Goal: Information Seeking & Learning: Learn about a topic

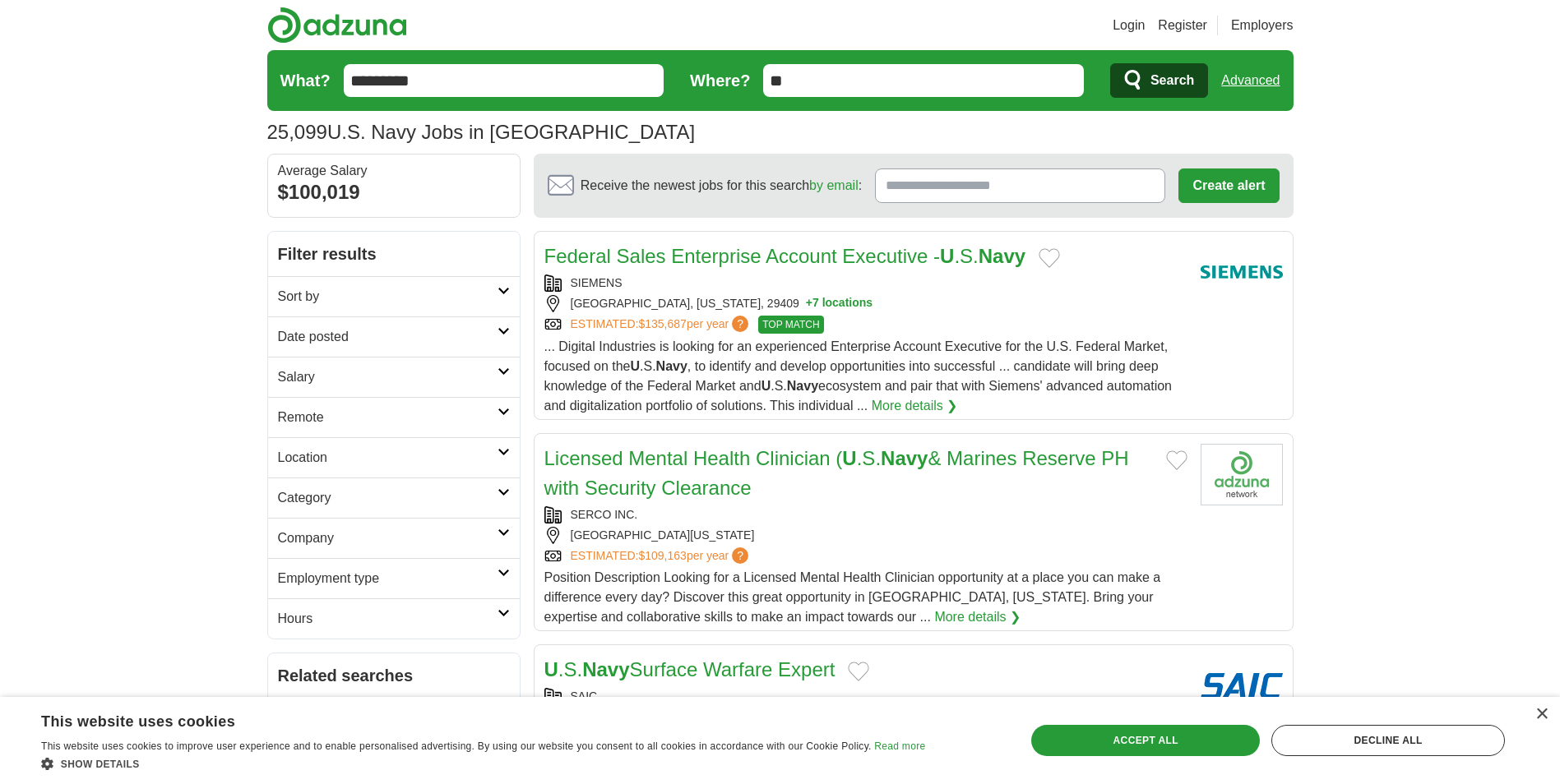
click at [512, 295] on link "Sort by" at bounding box center [394, 296] width 252 height 40
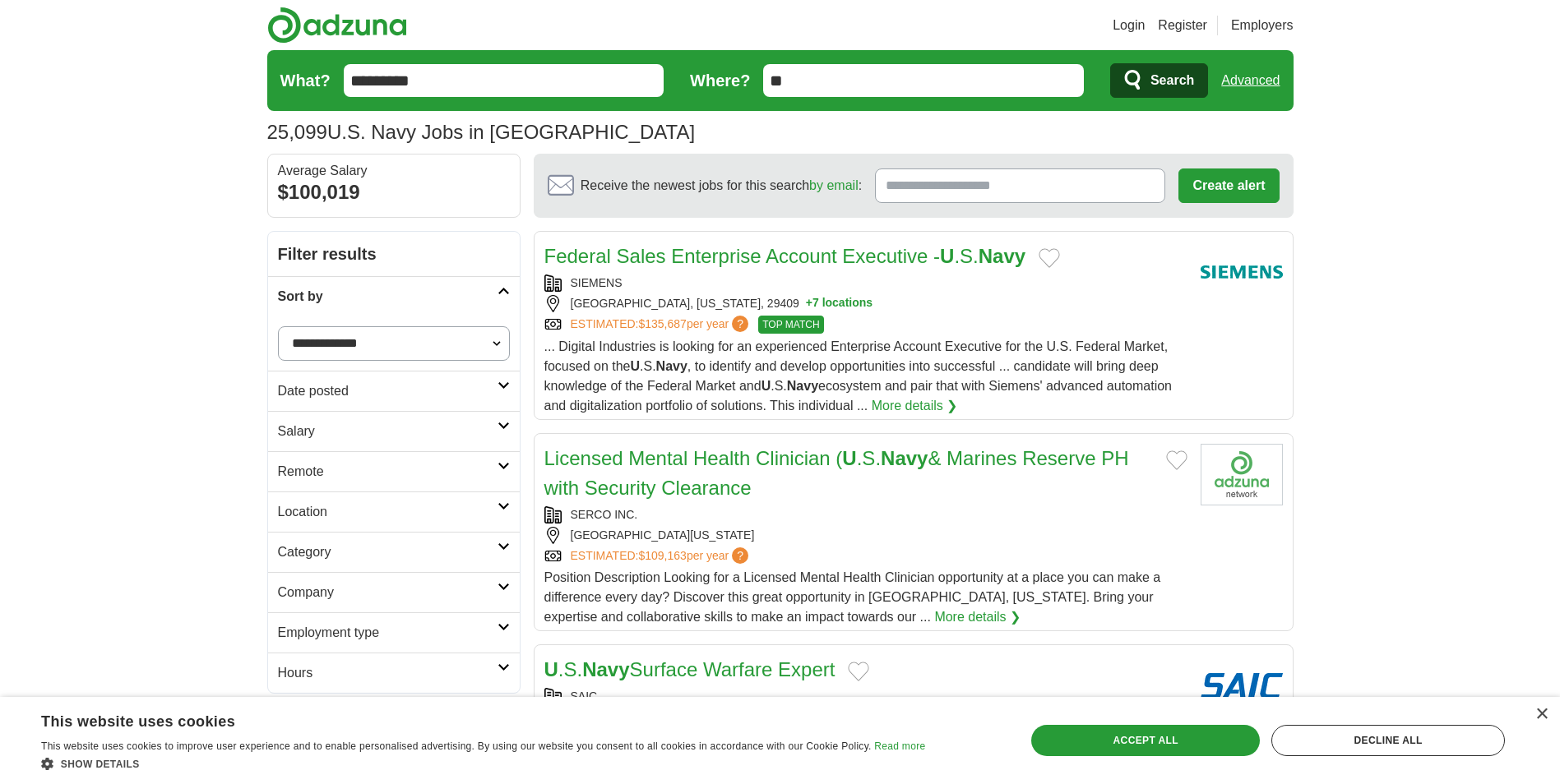
click at [512, 295] on link "Sort by" at bounding box center [394, 296] width 252 height 40
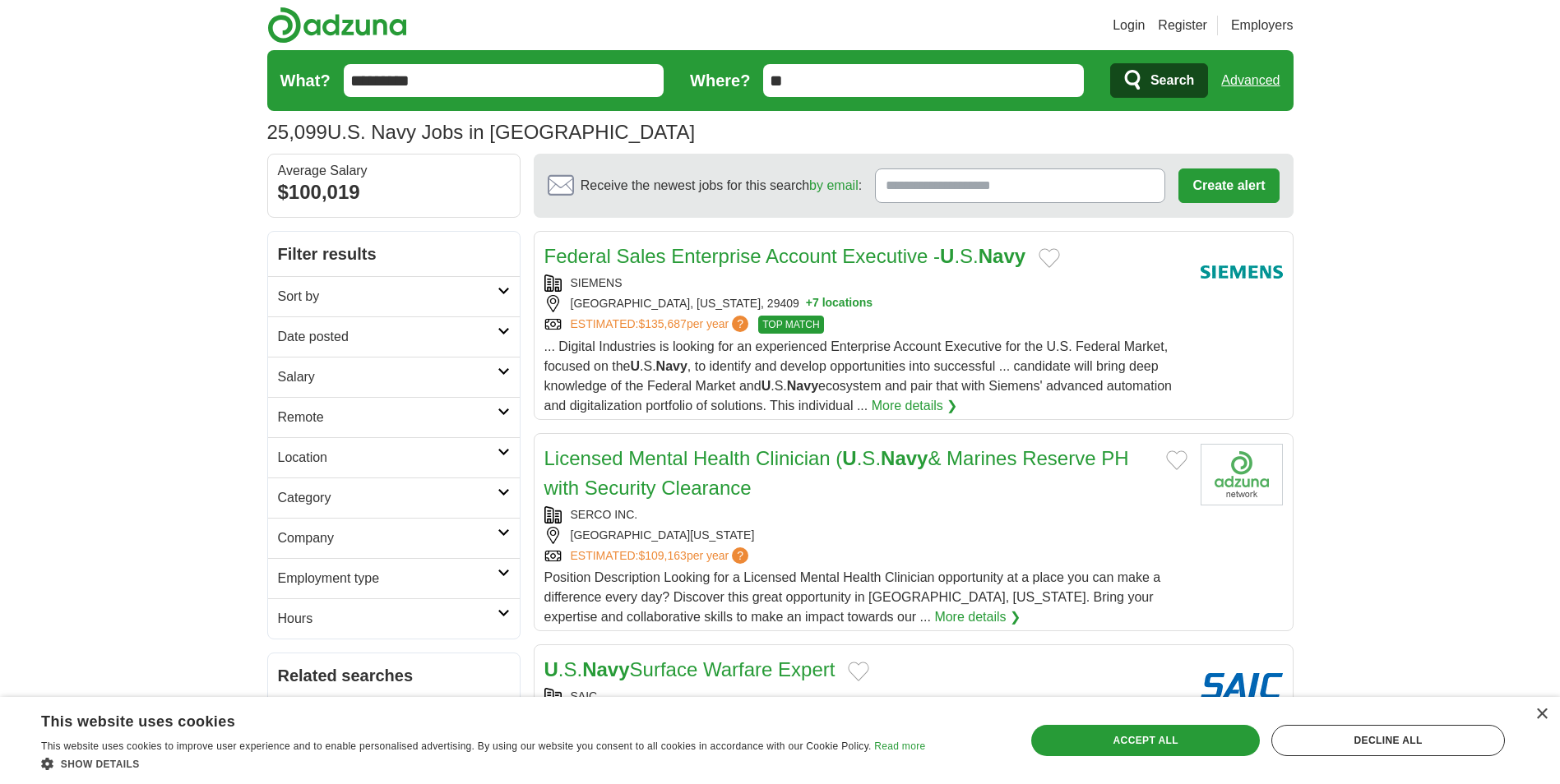
click at [508, 331] on icon at bounding box center [504, 331] width 12 height 8
click at [483, 425] on h2 "Remote" at bounding box center [388, 417] width 219 height 19
drag, startPoint x: 483, startPoint y: 421, endPoint x: 484, endPoint y: 429, distance: 8.1
click at [484, 421] on h2 "Remote" at bounding box center [388, 417] width 219 height 19
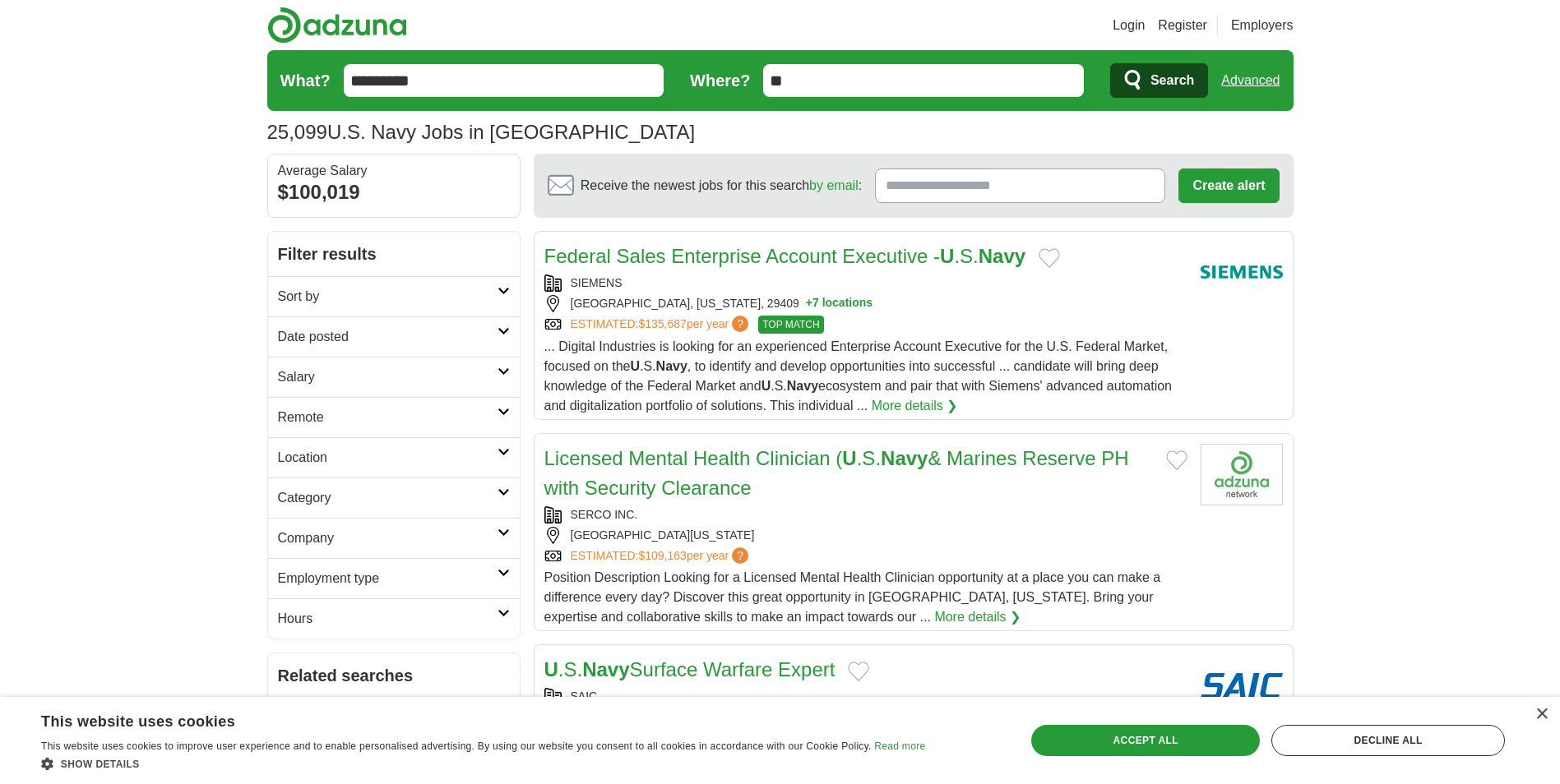
click at [492, 454] on h2 "Location" at bounding box center [388, 458] width 219 height 19
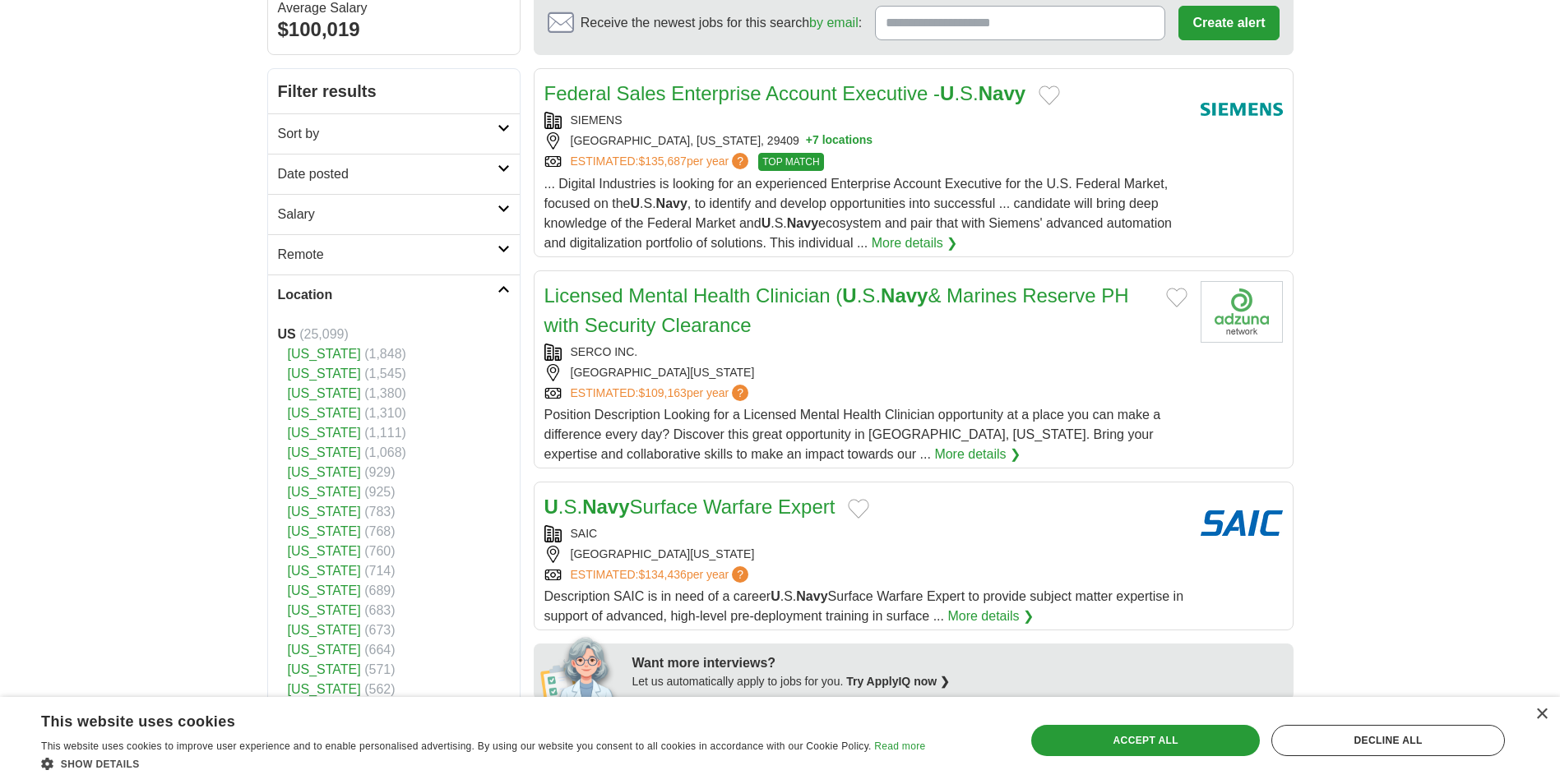
scroll to position [164, 0]
click at [339, 610] on link "[US_STATE]" at bounding box center [324, 609] width 73 height 14
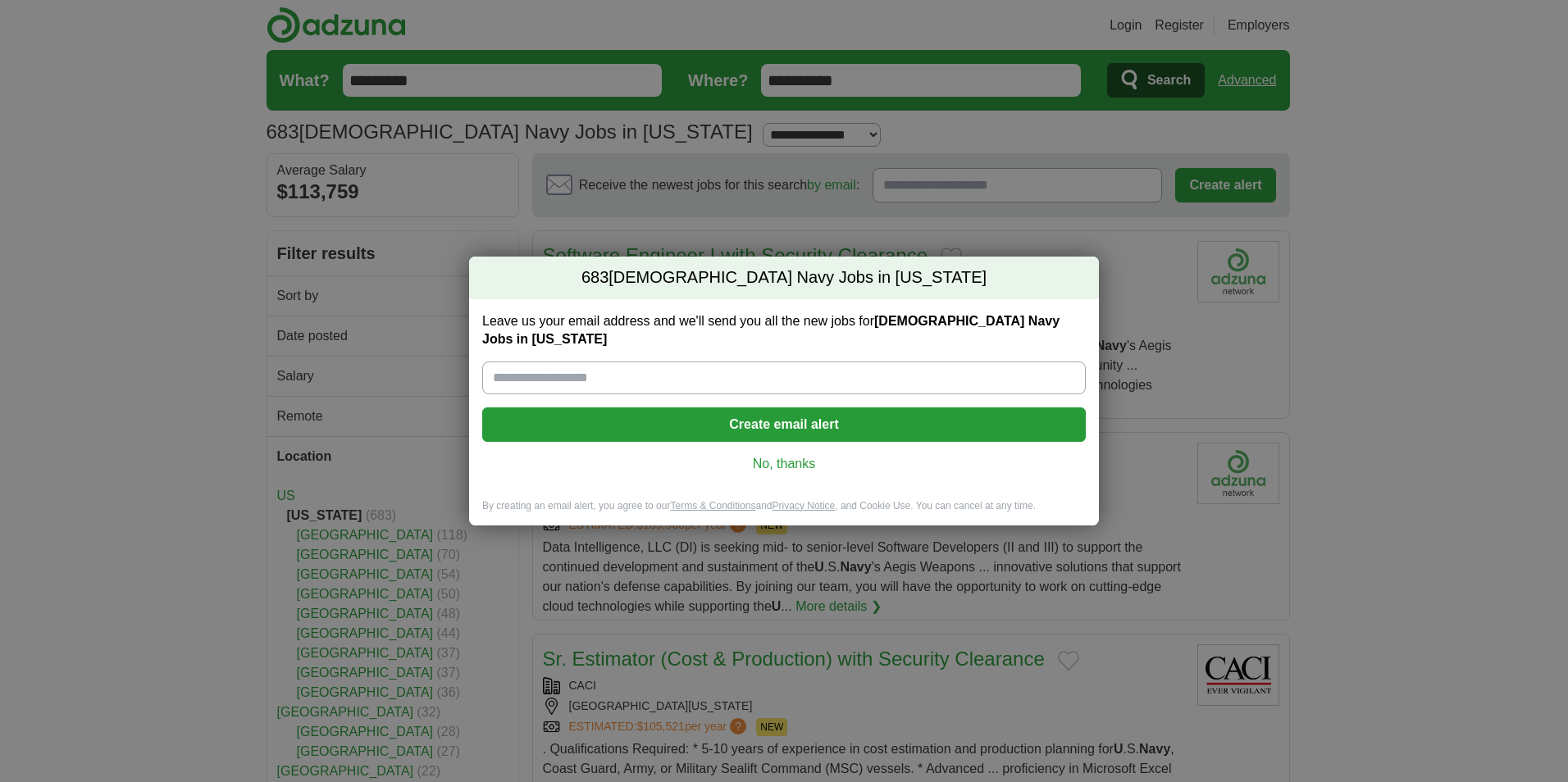
click at [790, 444] on div "Leave us your email address and we'll send you all the new jobs for U.S. Navy J…" at bounding box center [784, 399] width 630 height 200
click at [792, 455] on link "No, thanks" at bounding box center [784, 464] width 578 height 18
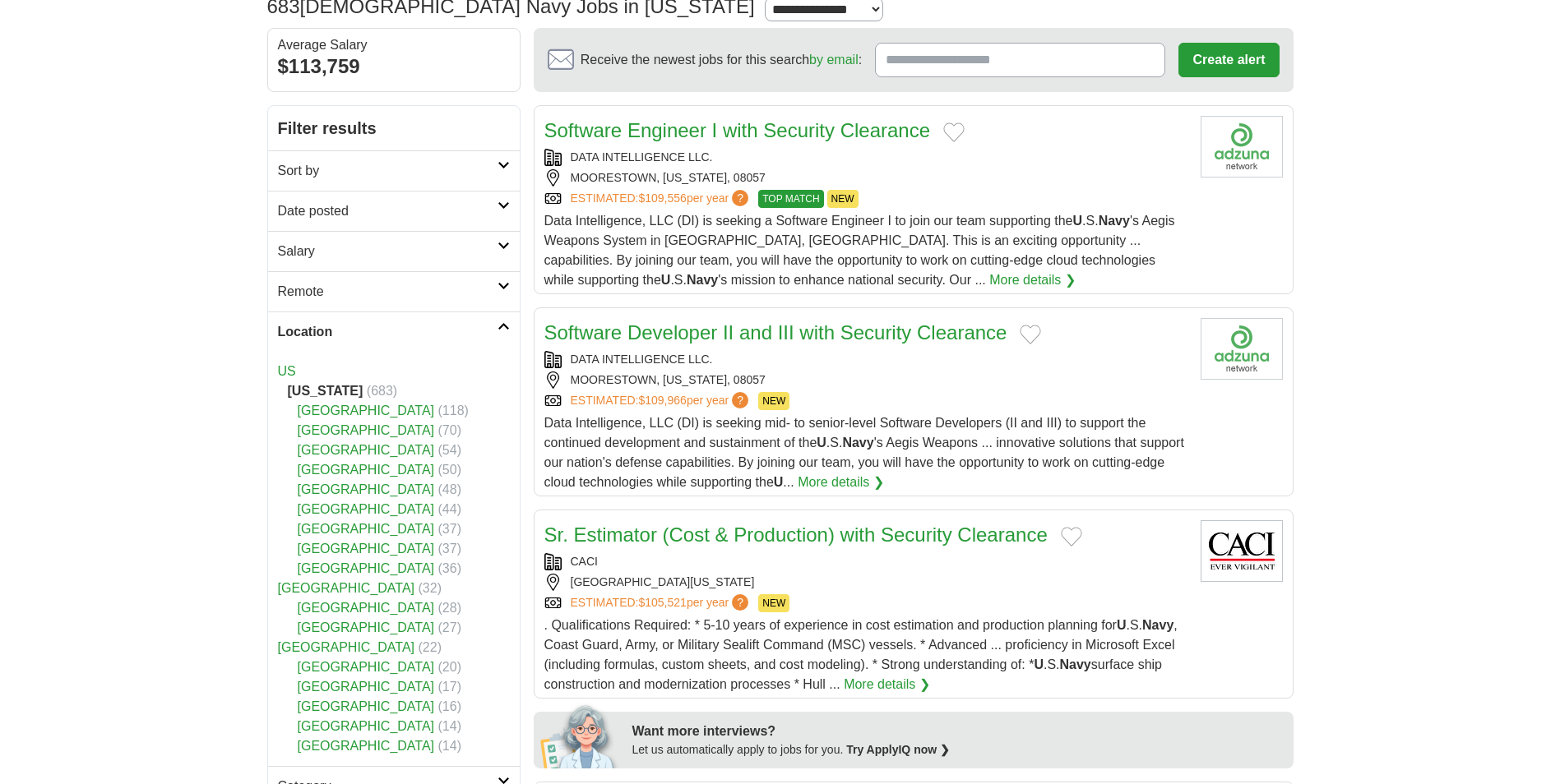
scroll to position [164, 0]
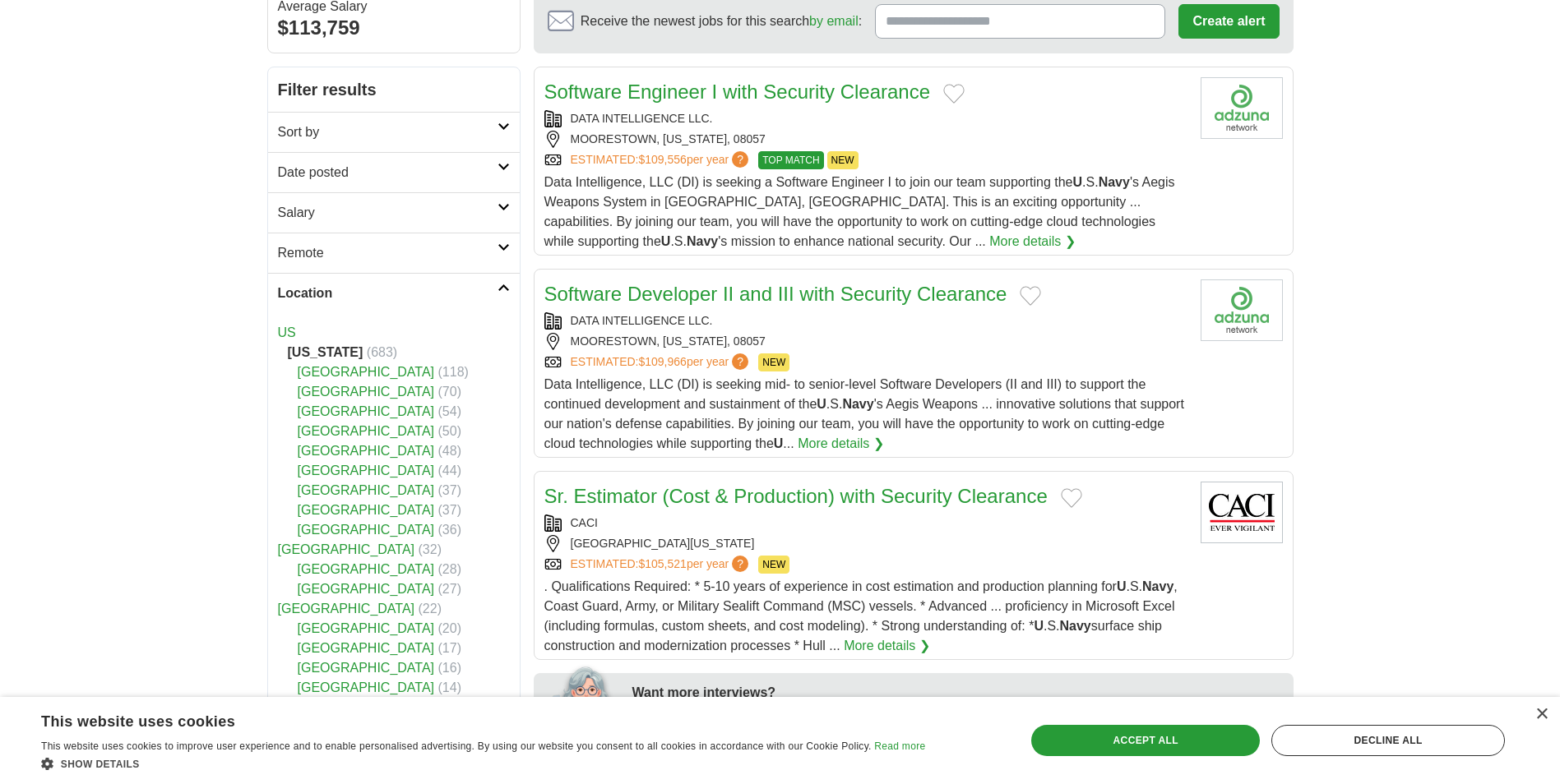
click at [340, 493] on link "Atlantic County" at bounding box center [366, 490] width 138 height 14
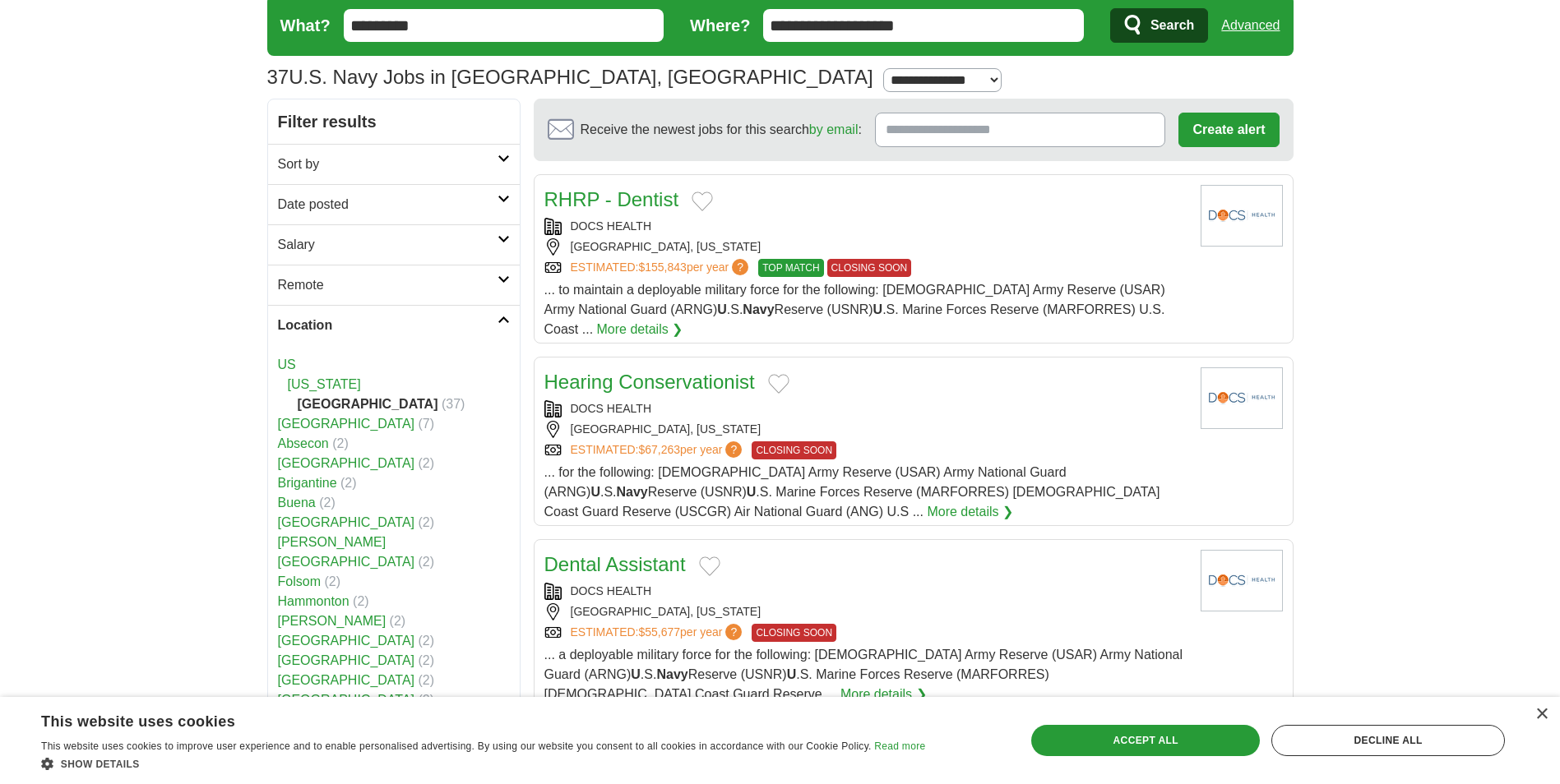
scroll to position [164, 0]
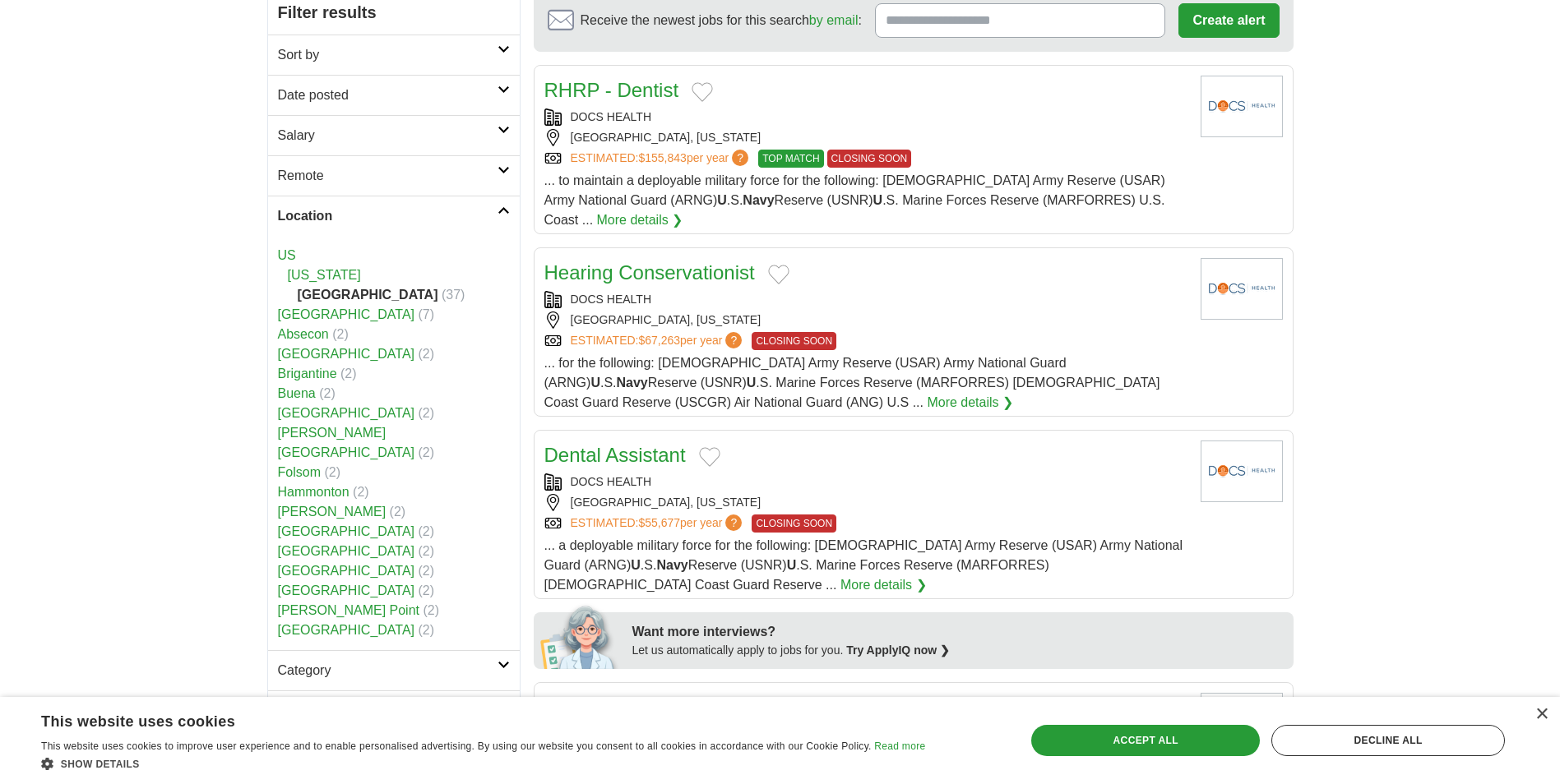
click at [927, 400] on link "More details ❯" at bounding box center [970, 403] width 86 height 19
click at [927, 402] on link "More details ❯" at bounding box center [970, 403] width 86 height 19
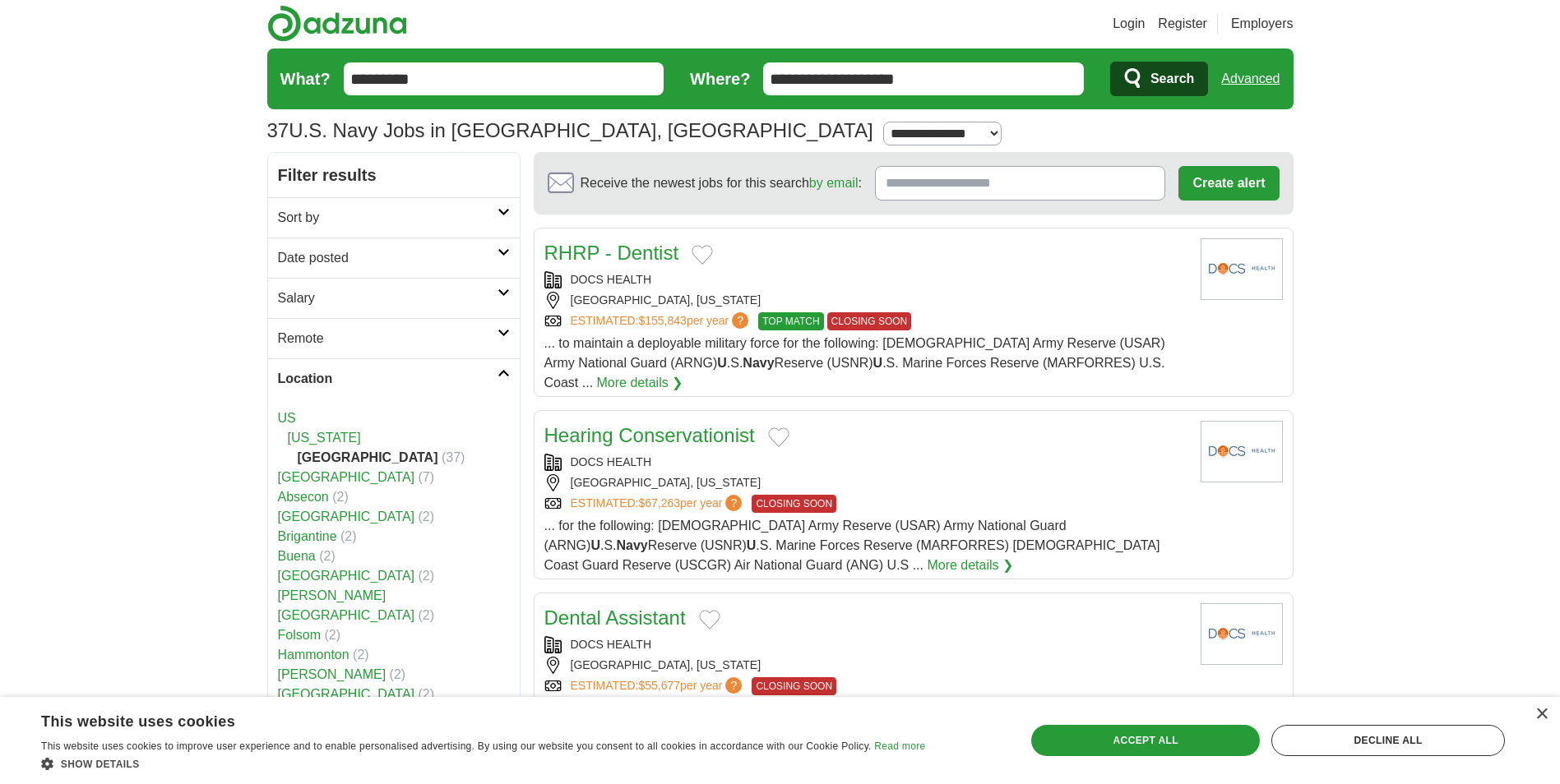
scroll to position [493, 0]
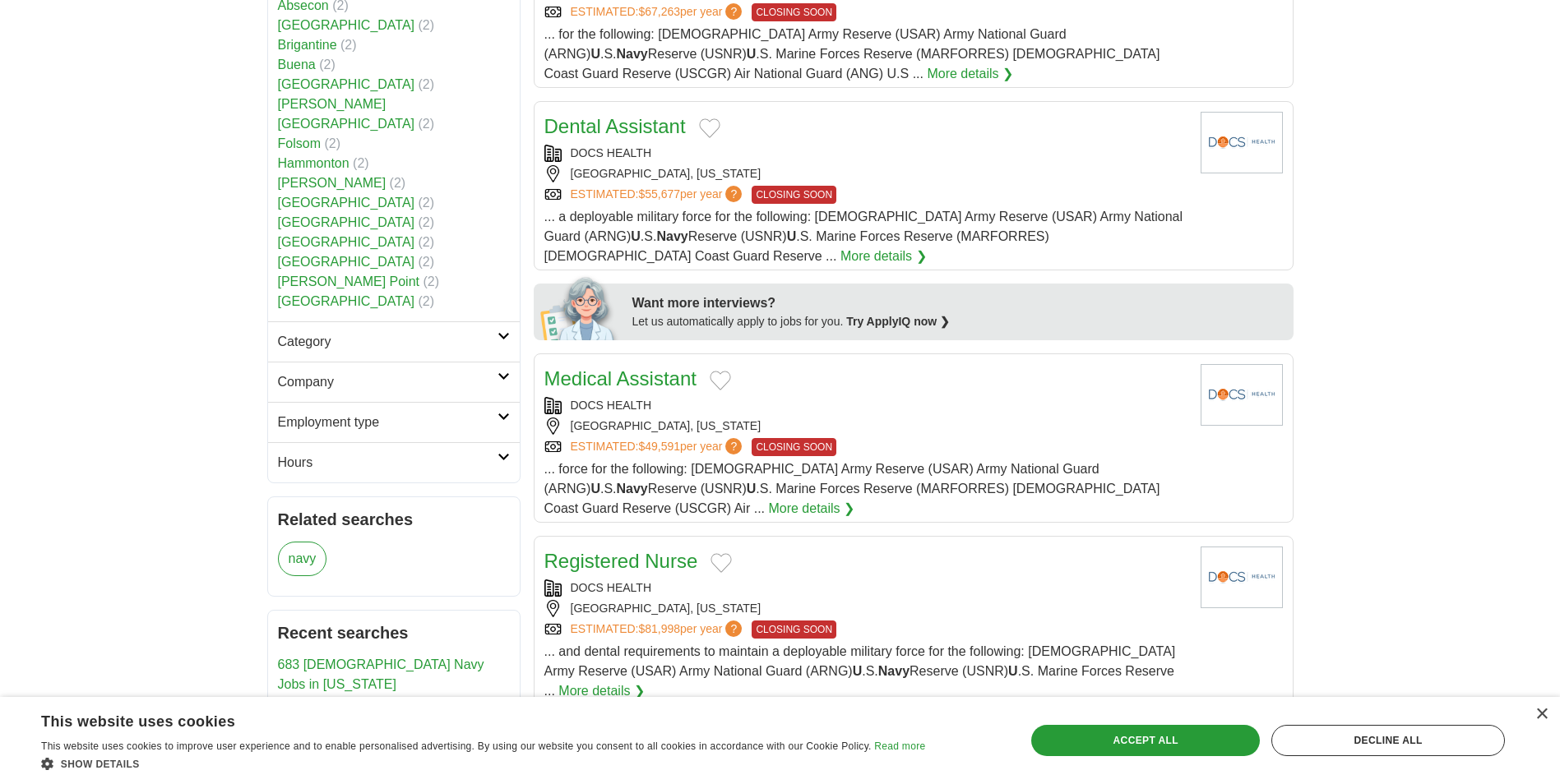
click at [768, 510] on link "More details ❯" at bounding box center [811, 509] width 86 height 19
